Goal: Information Seeking & Learning: Learn about a topic

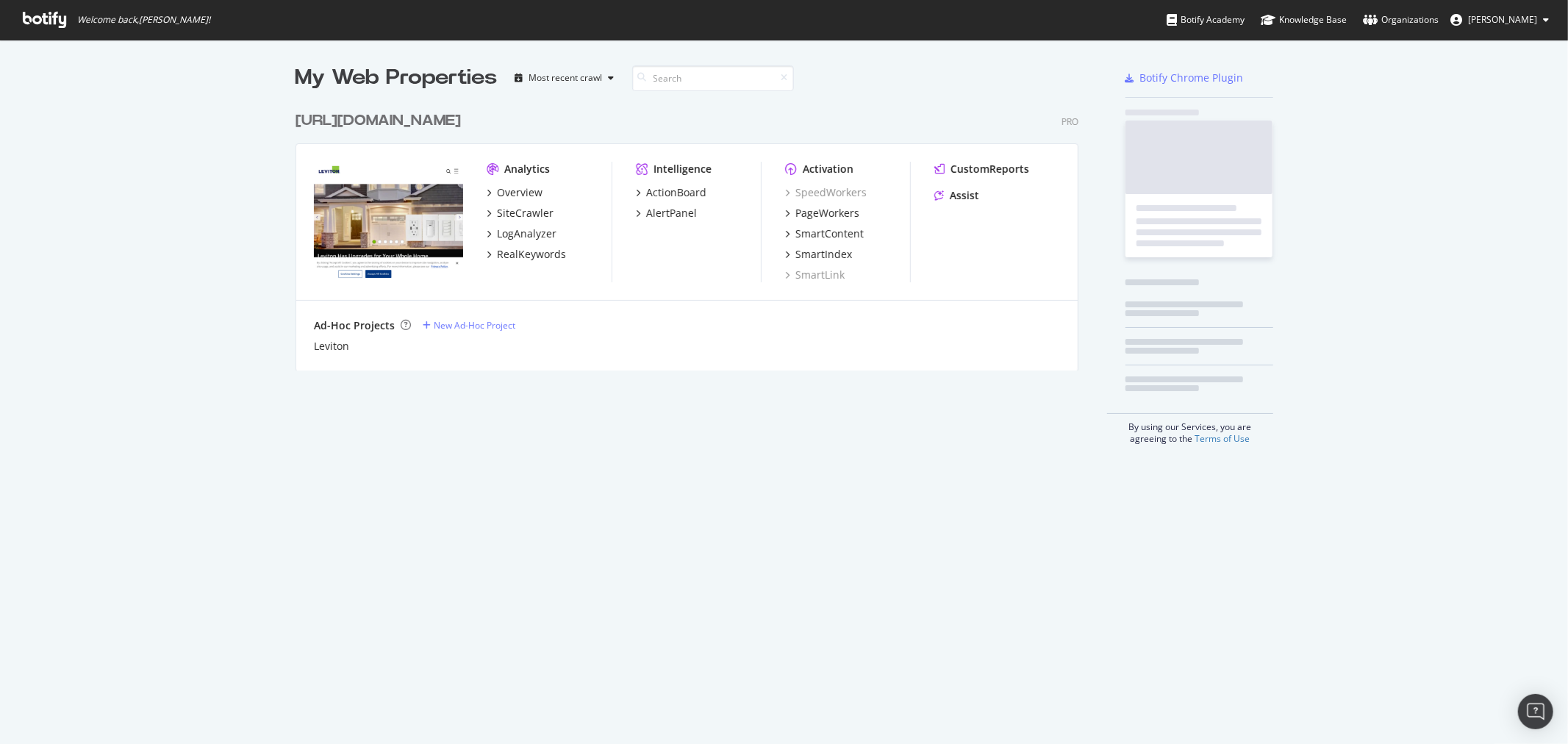
scroll to position [265, 782]
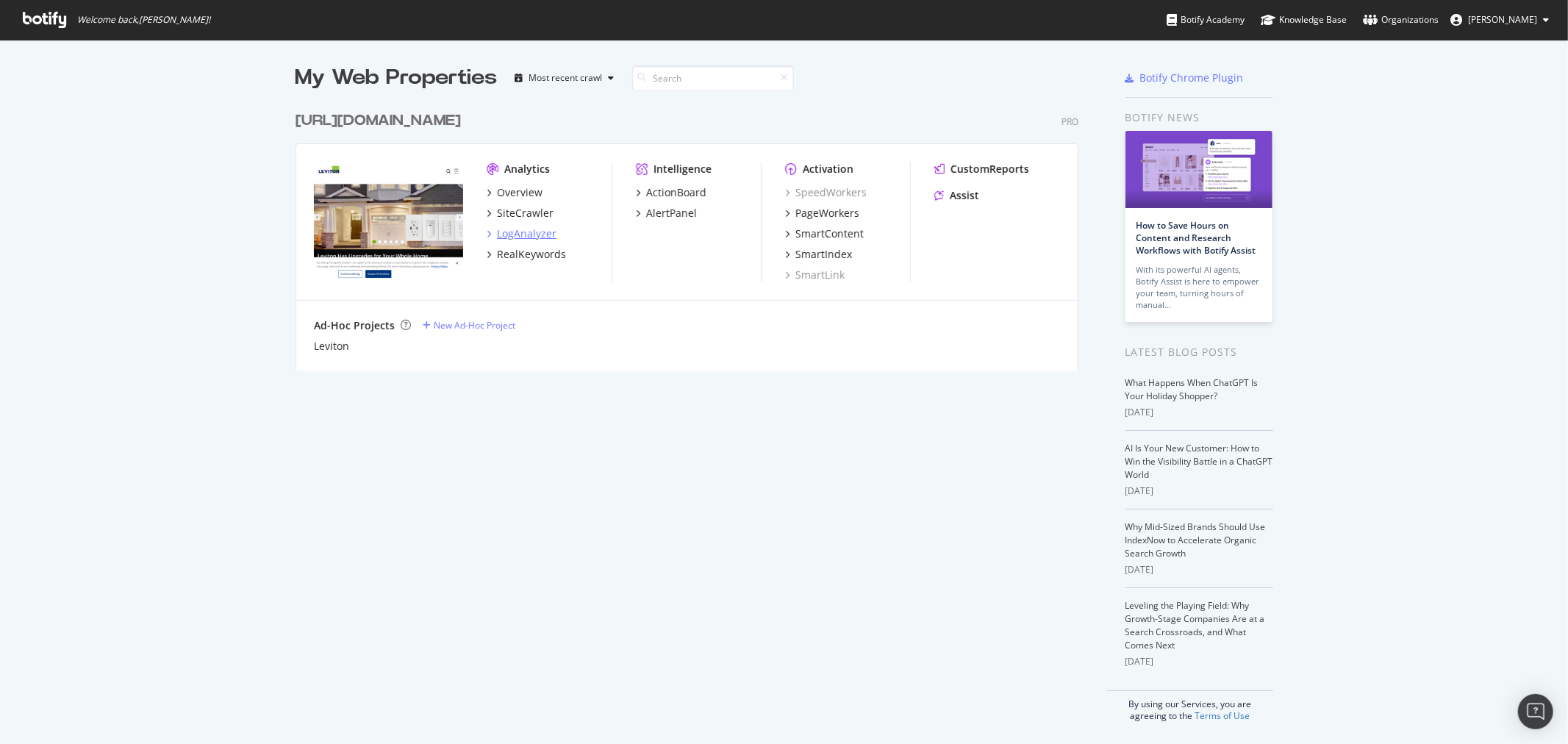
click at [516, 233] on div "LogAnalyzer" at bounding box center [526, 234] width 60 height 15
